Goal: Task Accomplishment & Management: Manage account settings

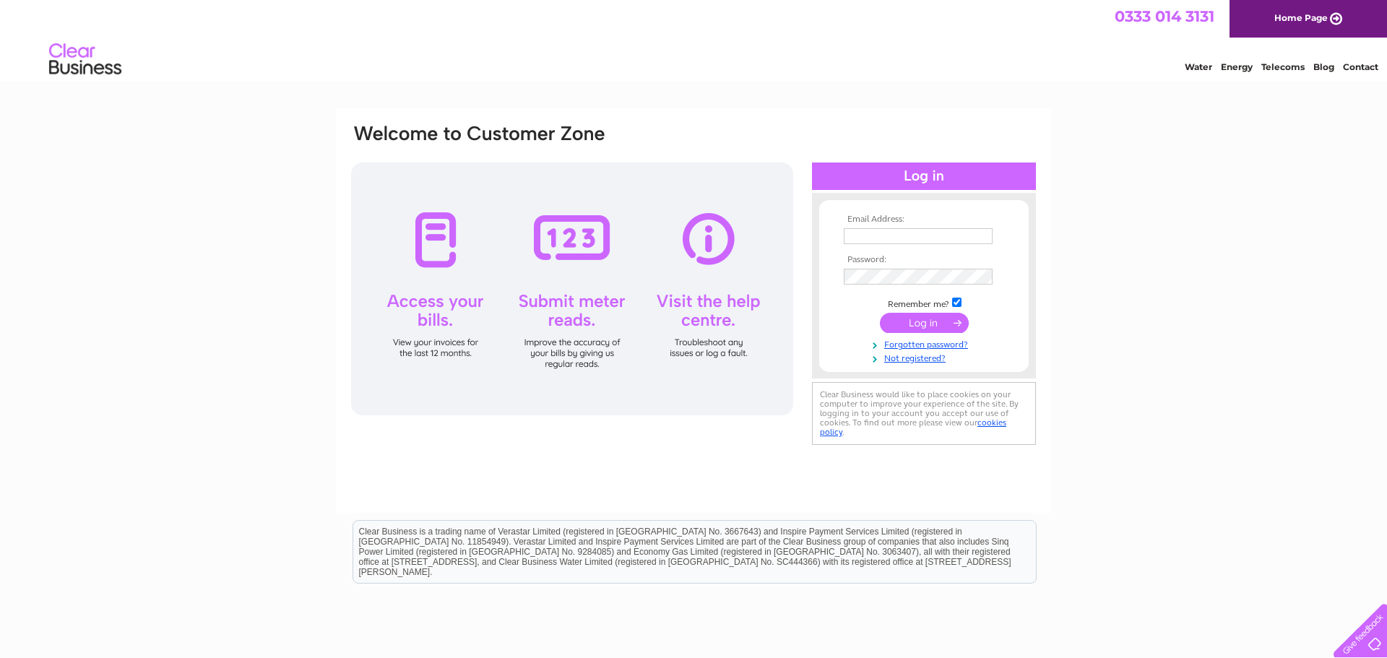
type input "[EMAIL_ADDRESS][DOMAIN_NAME]"
click at [906, 318] on input "submit" at bounding box center [924, 323] width 89 height 20
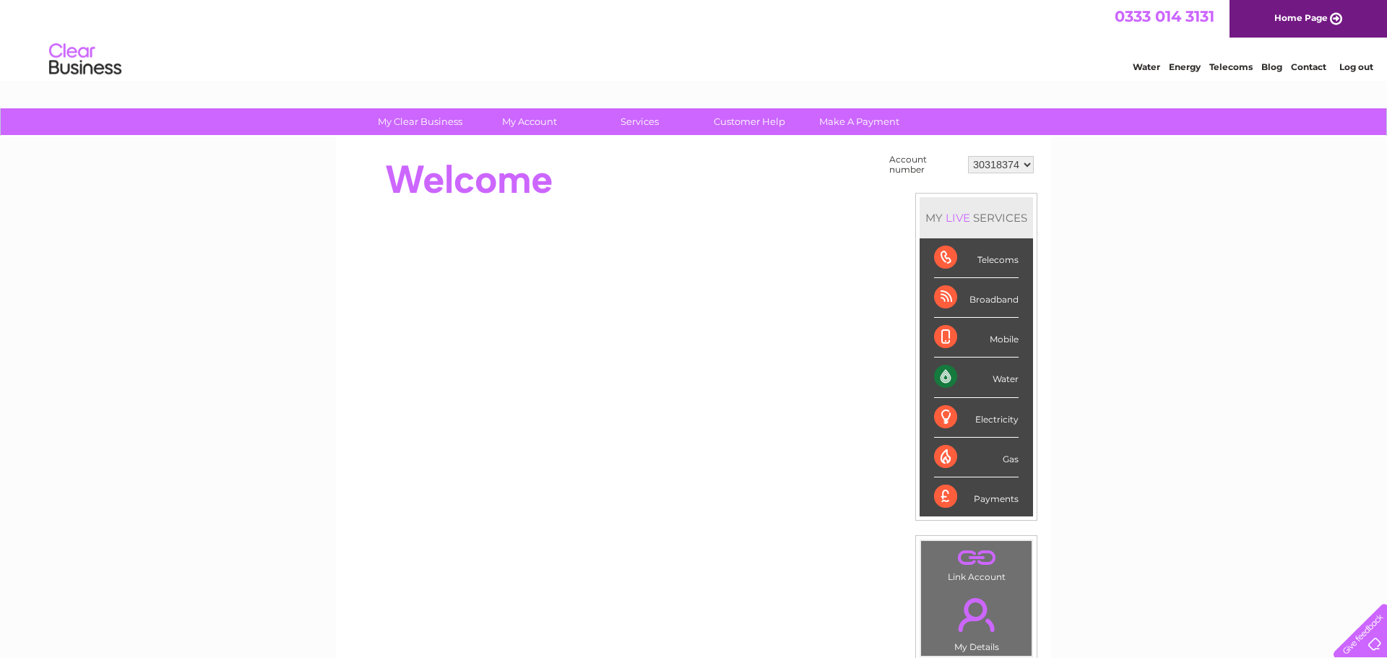
click at [948, 374] on div "Water" at bounding box center [976, 378] width 85 height 40
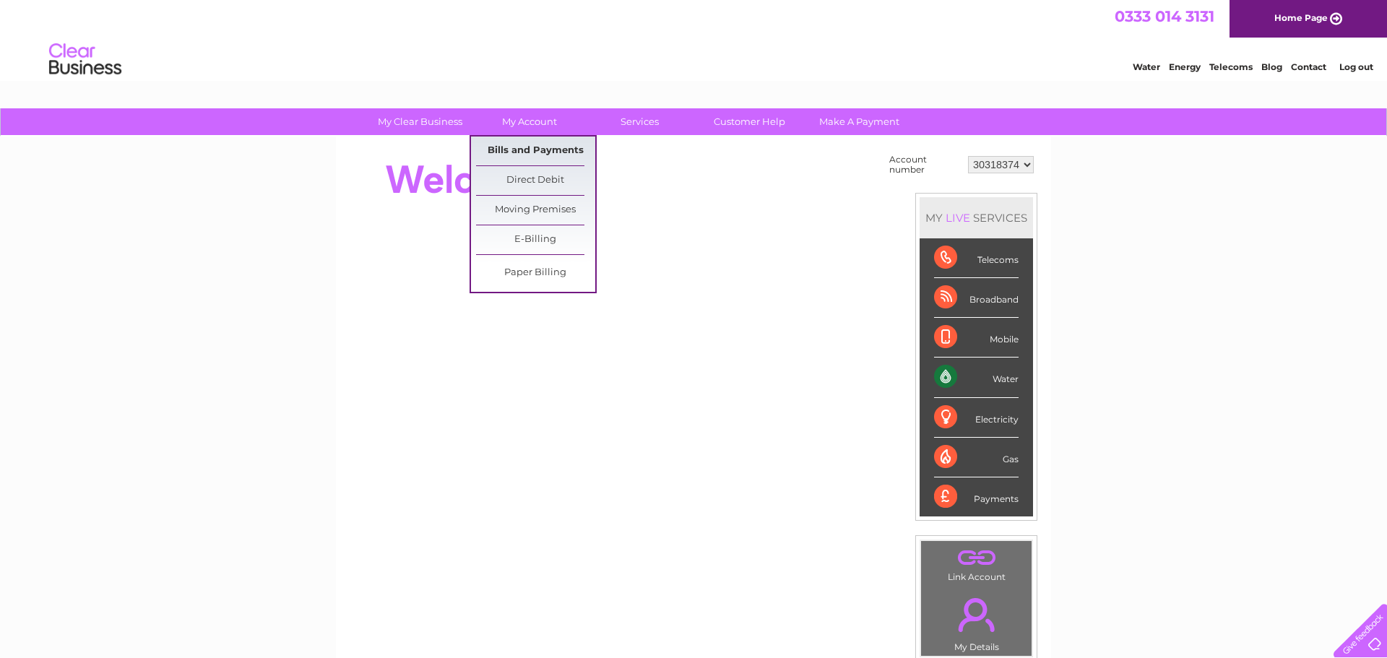
click at [537, 151] on link "Bills and Payments" at bounding box center [535, 151] width 119 height 29
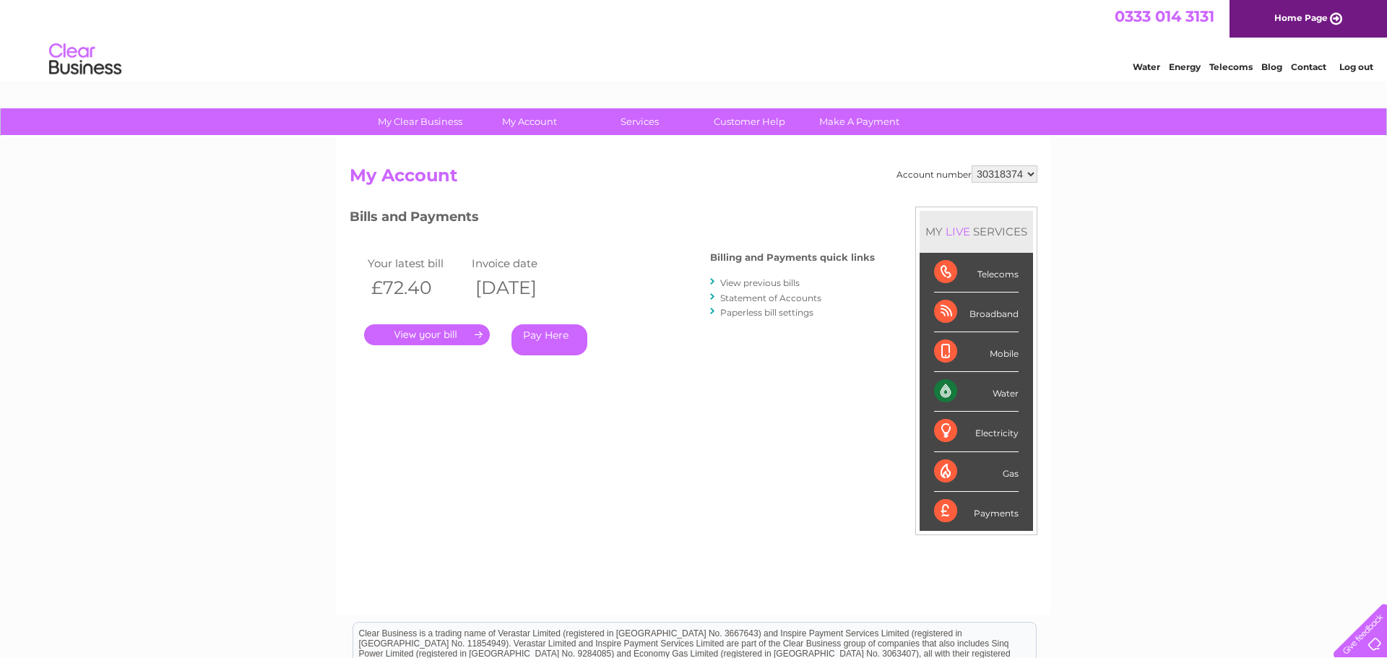
click at [775, 277] on link "View previous bills" at bounding box center [759, 282] width 79 height 11
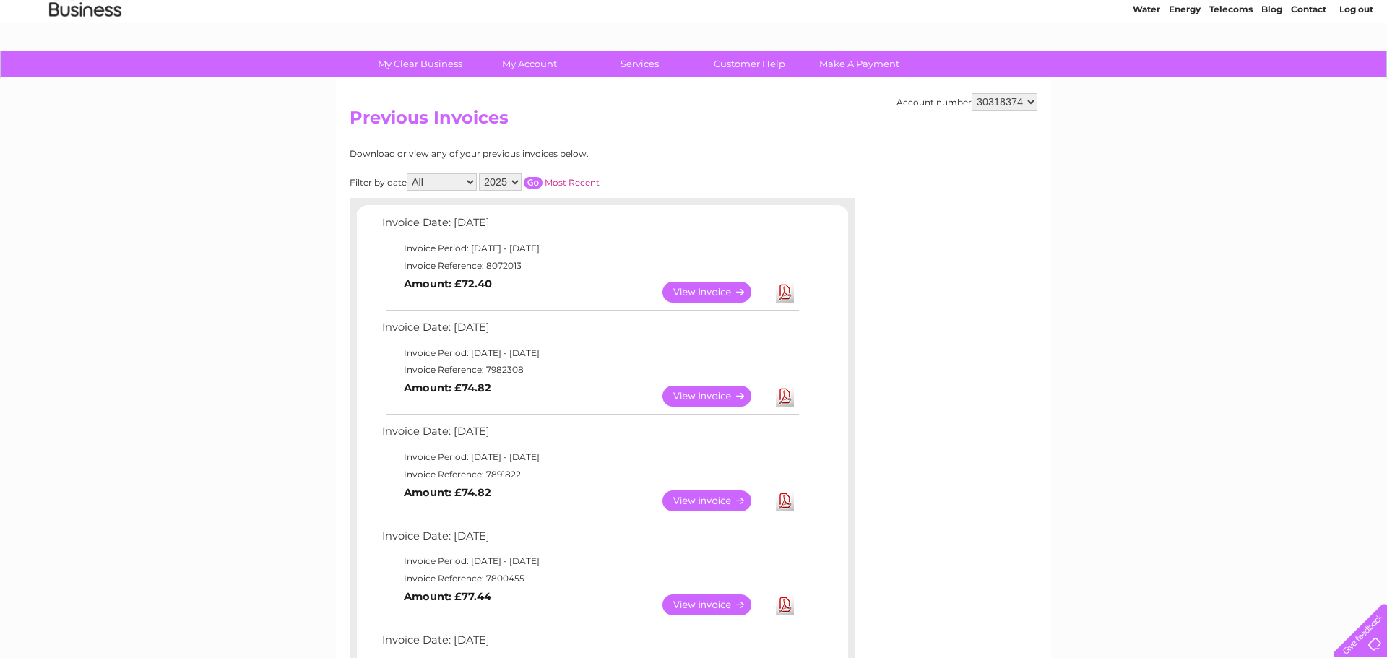
scroll to position [65, 0]
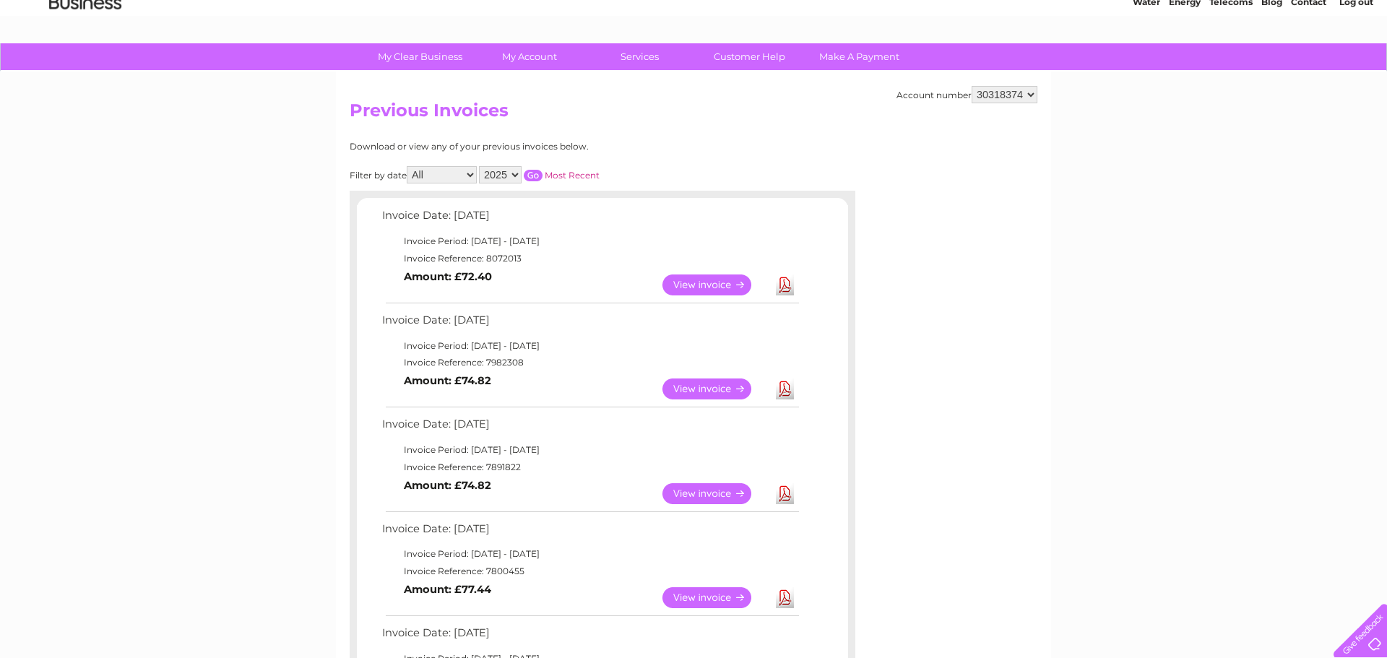
click at [728, 395] on link "View" at bounding box center [716, 389] width 106 height 21
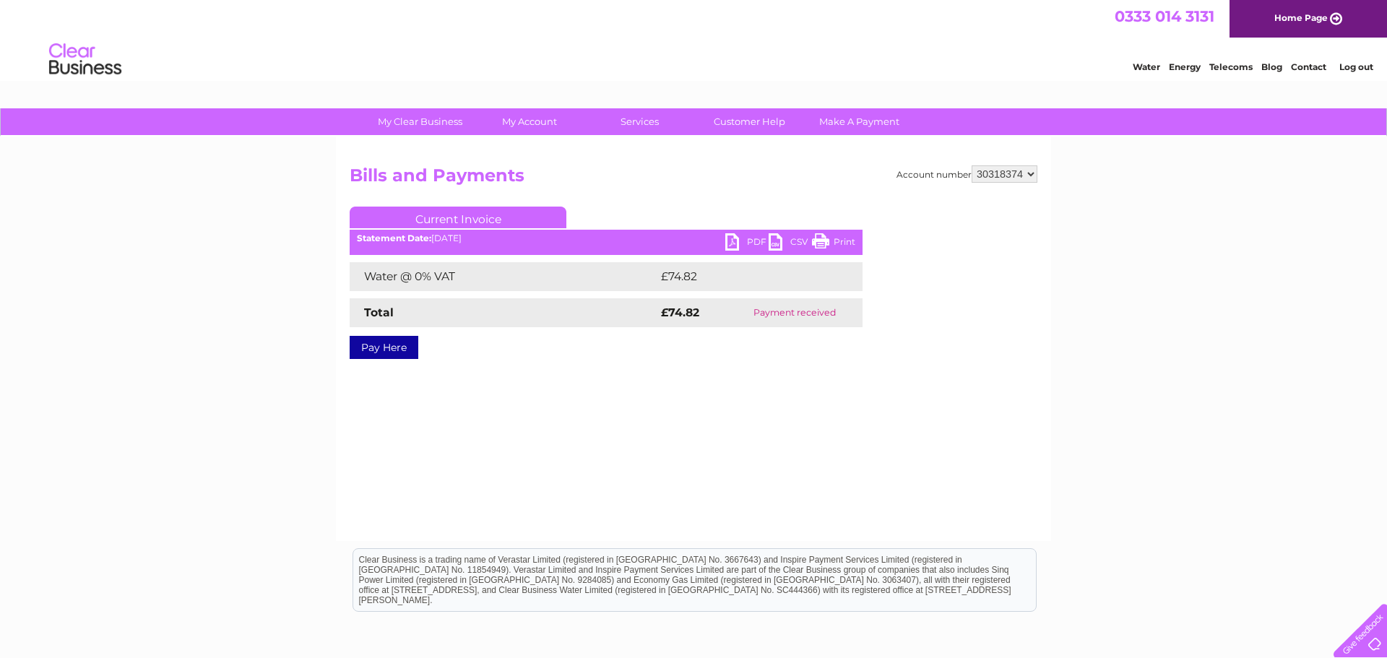
click at [839, 245] on link "Print" at bounding box center [833, 243] width 43 height 21
